Goal: Information Seeking & Learning: Learn about a topic

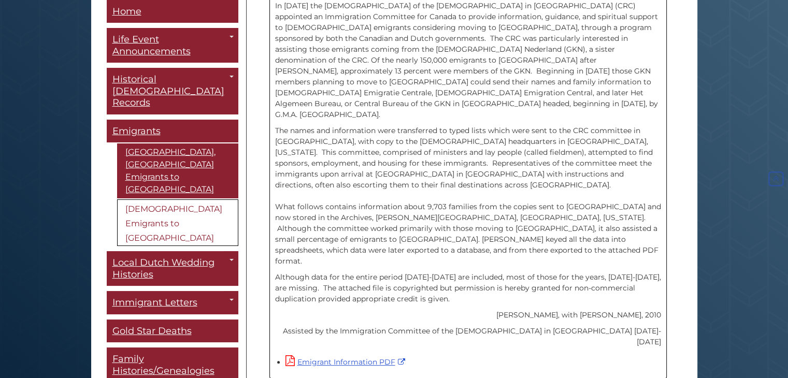
scroll to position [339, 0]
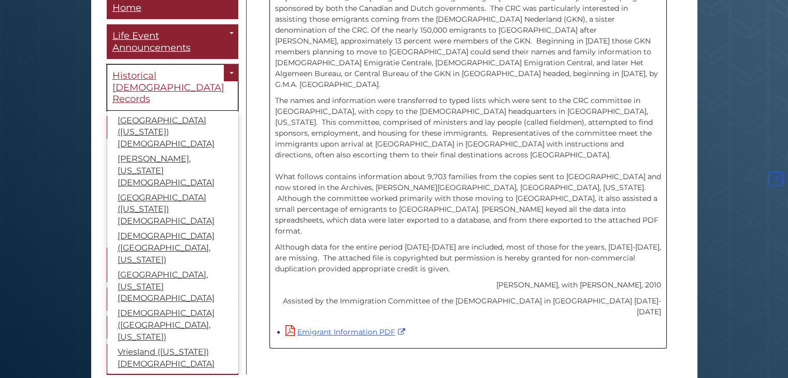
click at [176, 70] on span "Historical Church Records" at bounding box center [168, 87] width 112 height 35
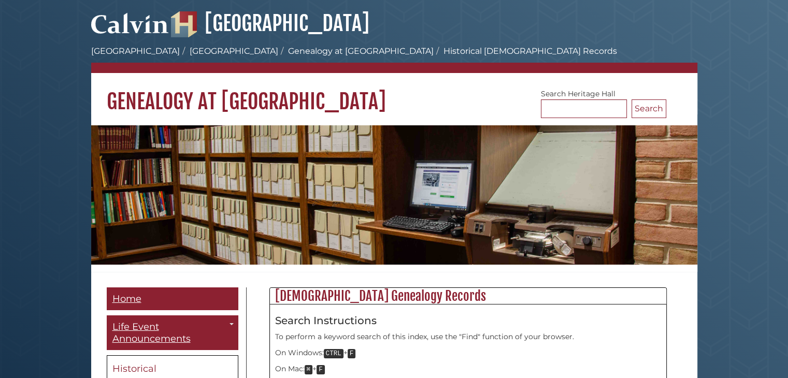
click at [30, 248] on body "Skip to Main Content Hekman Library Calvin University Hekman Library Heritage H…" at bounding box center [394, 359] width 788 height 718
click at [565, 111] on input "*" at bounding box center [584, 108] width 86 height 19
type input "*****"
click at [631, 99] on button "Search" at bounding box center [648, 108] width 35 height 19
click at [21, 137] on body "Skip to Main Content [GEOGRAPHIC_DATA] [PERSON_NAME][GEOGRAPHIC_DATA] [GEOGRAPH…" at bounding box center [394, 359] width 788 height 718
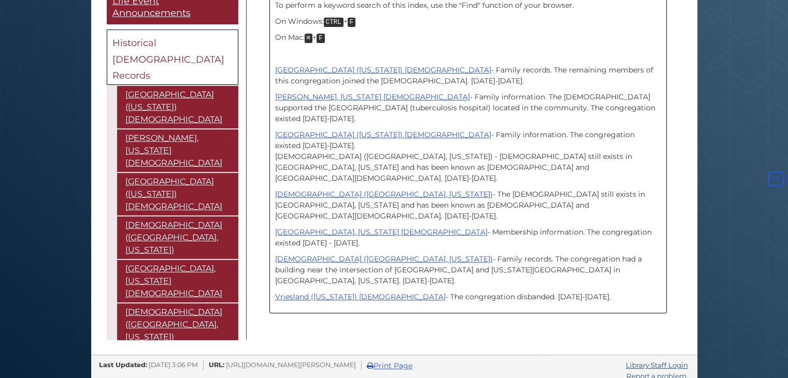
scroll to position [330, 0]
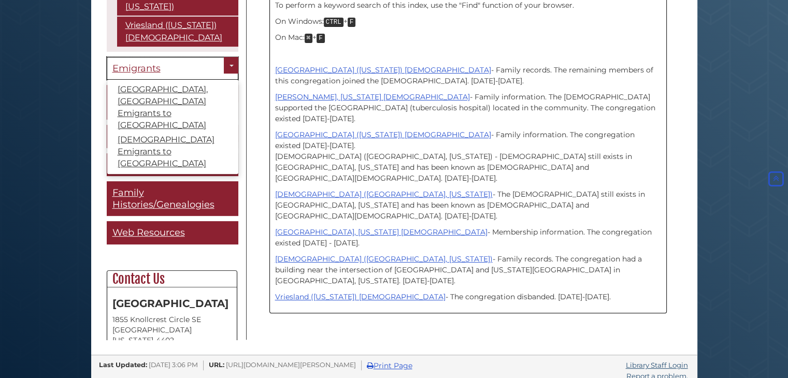
click at [139, 62] on span "Emigrants" at bounding box center [136, 67] width 48 height 11
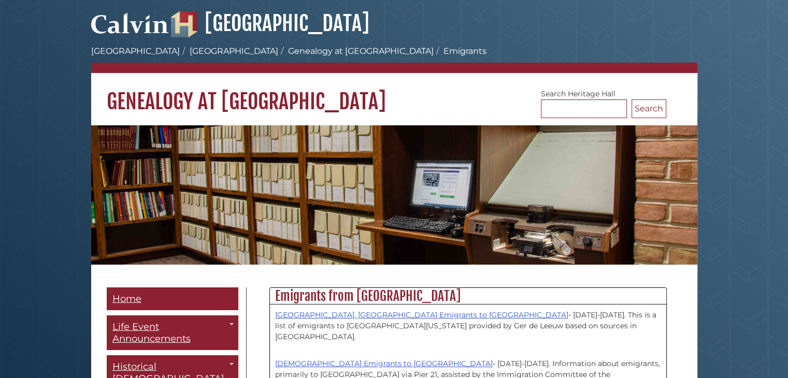
click at [770, 212] on body "Skip to Main Content Hekman Library Calvin University Hekman Library Heritage H…" at bounding box center [394, 356] width 788 height 713
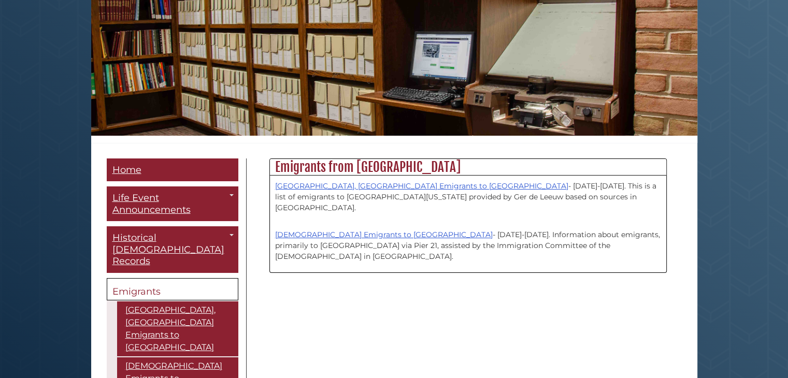
scroll to position [145, 0]
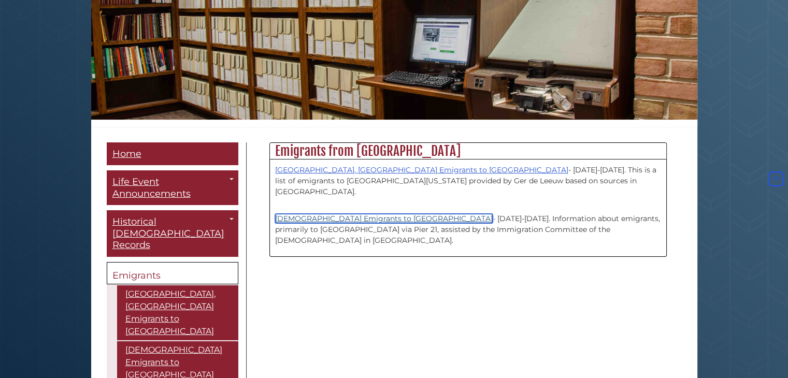
click at [372, 214] on link "[DEMOGRAPHIC_DATA] Emigrants to [GEOGRAPHIC_DATA]" at bounding box center [383, 218] width 217 height 9
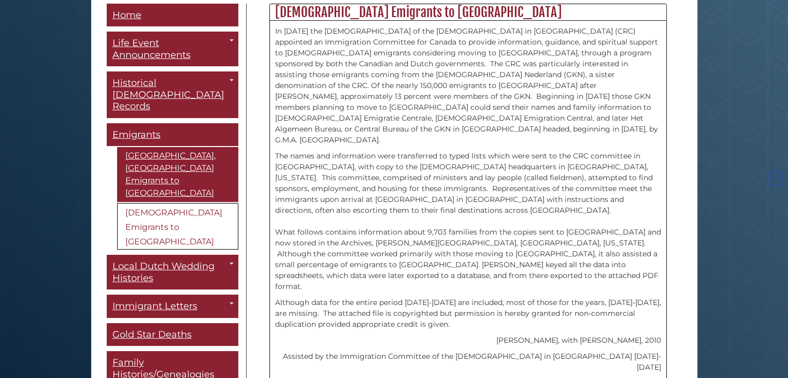
scroll to position [339, 0]
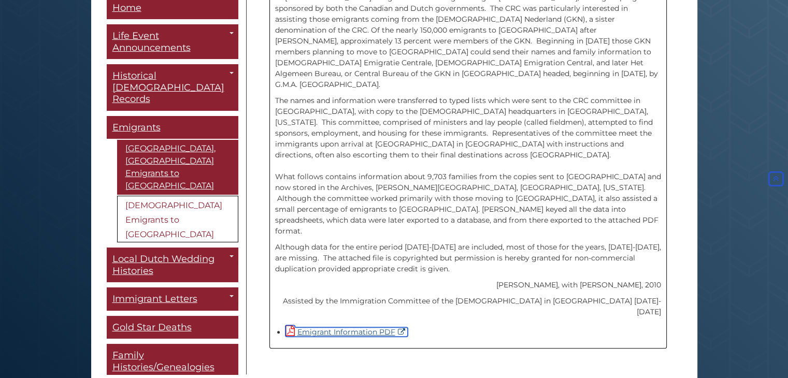
click at [377, 327] on link "Emigrant Information PDF" at bounding box center [346, 331] width 122 height 9
